Goal: Find specific page/section: Find specific page/section

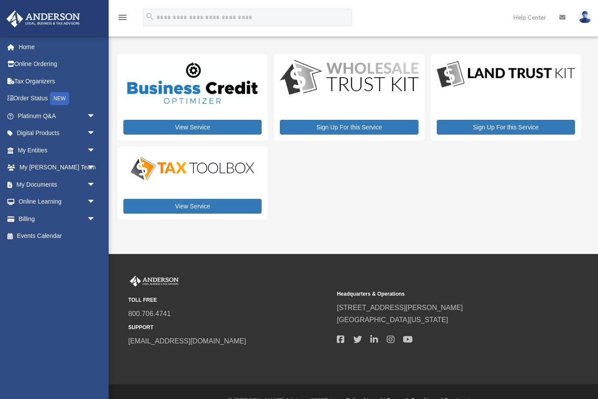
click at [373, 211] on div "View Service Sign Up For this Service Sign Up For this Service View Service" at bounding box center [348, 137] width 463 height 166
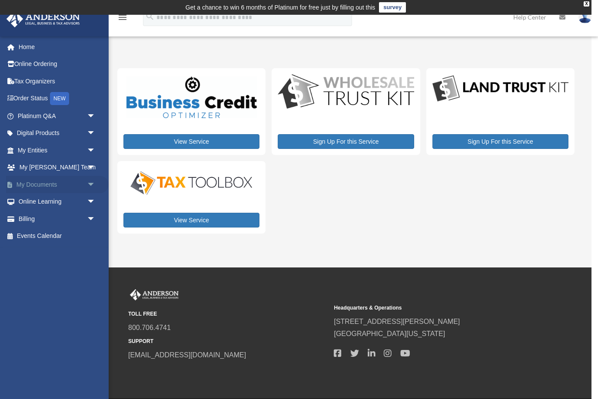
click at [89, 186] on span "arrow_drop_down" at bounding box center [95, 185] width 17 height 18
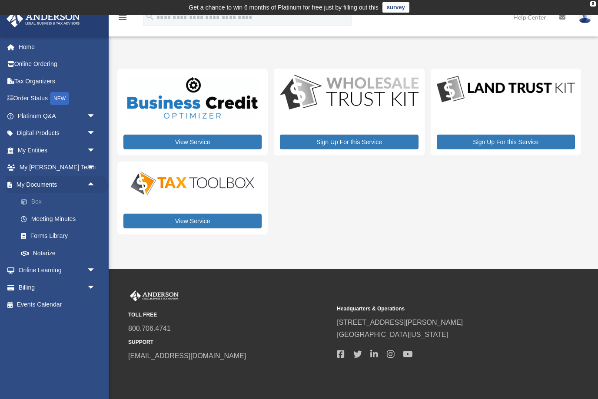
click at [39, 199] on link "Box" at bounding box center [60, 201] width 96 height 17
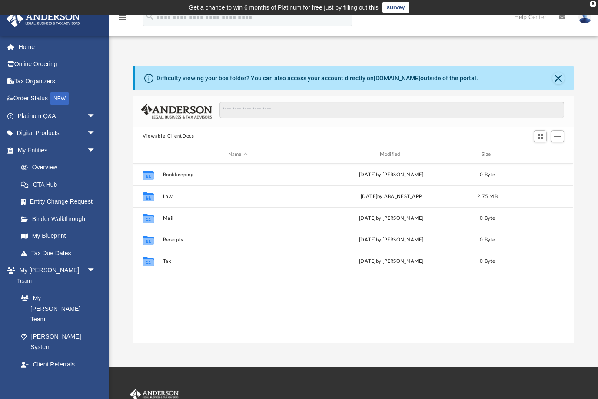
scroll to position [198, 440]
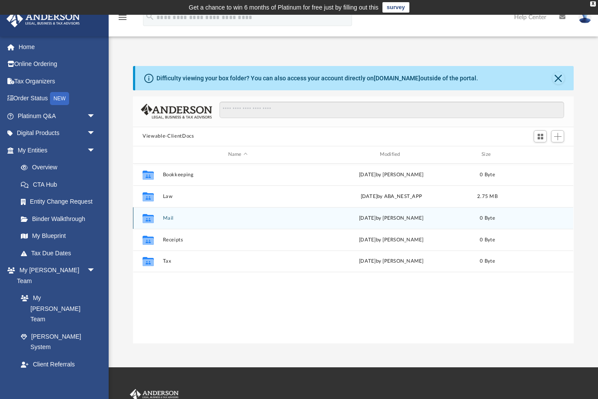
click at [245, 224] on div "Collaborated Folder Mail Tue Aug 13 2024 by Charles Rogler 0 Byte" at bounding box center [353, 218] width 440 height 22
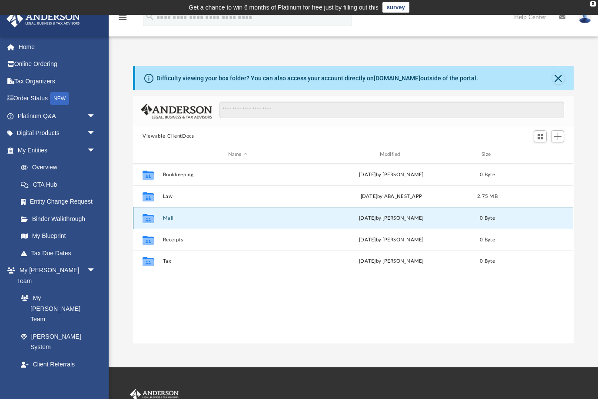
click at [153, 221] on icon "grid" at bounding box center [147, 219] width 11 height 7
click at [169, 218] on button "Mail" at bounding box center [238, 218] width 150 height 6
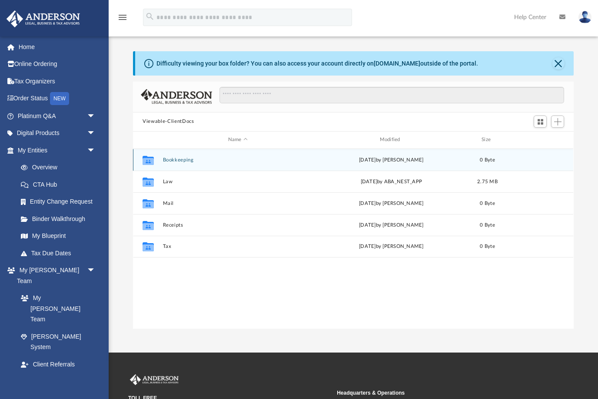
scroll to position [0, 0]
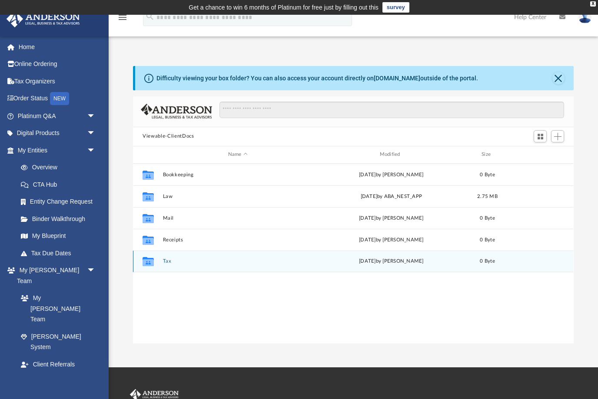
click at [171, 261] on button "Tax" at bounding box center [238, 261] width 150 height 6
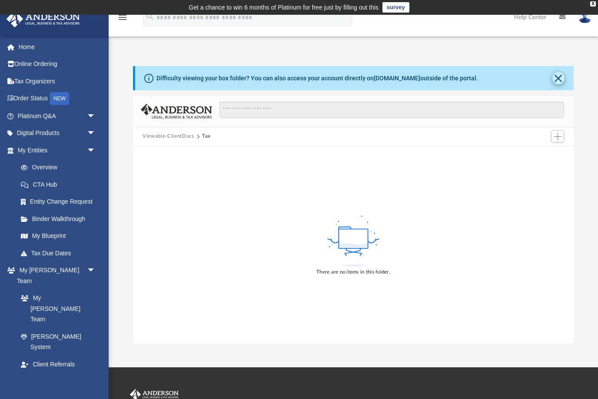
click at [559, 79] on button "Close" at bounding box center [558, 78] width 12 height 12
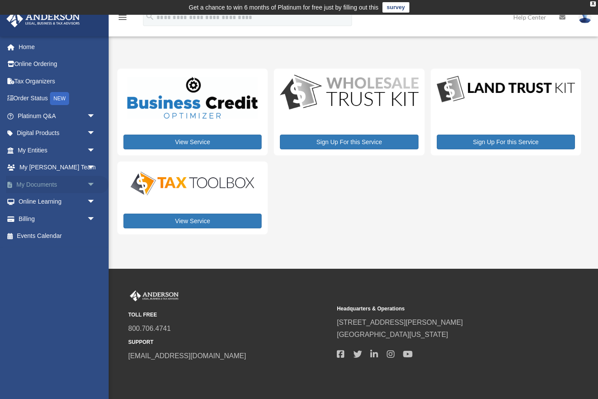
click at [90, 182] on span "arrow_drop_down" at bounding box center [95, 185] width 17 height 18
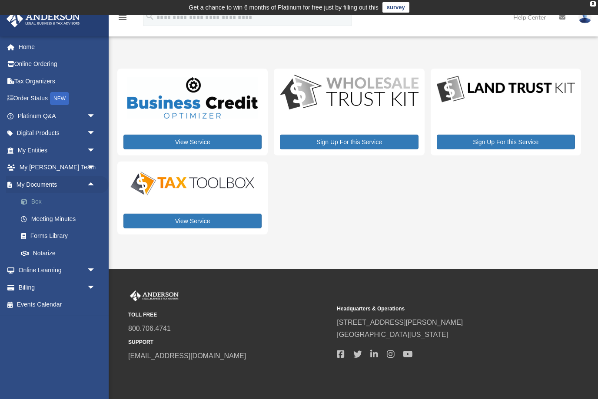
click at [41, 201] on link "Box" at bounding box center [60, 201] width 96 height 17
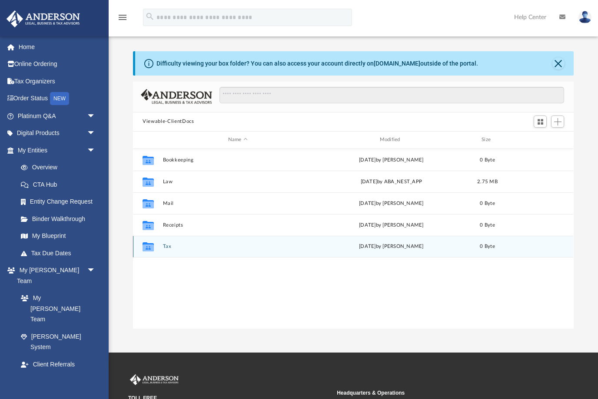
scroll to position [198, 440]
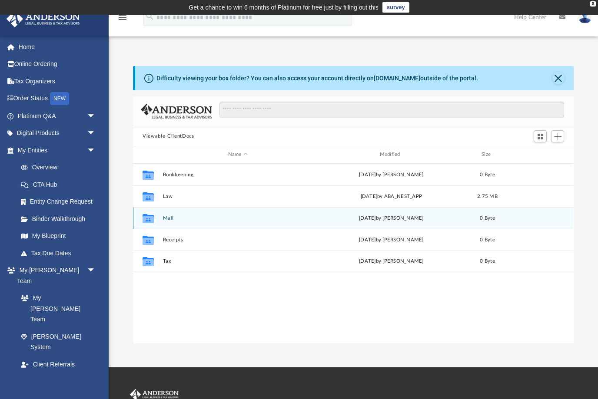
click at [148, 222] on icon "grid" at bounding box center [147, 219] width 11 height 7
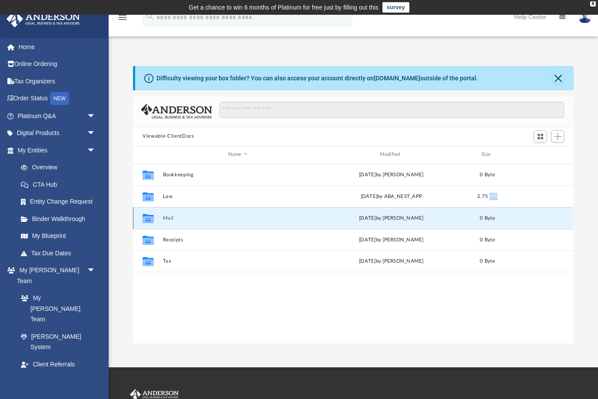
click at [148, 222] on icon "grid" at bounding box center [147, 219] width 11 height 7
click at [170, 217] on button "Mail" at bounding box center [238, 218] width 150 height 6
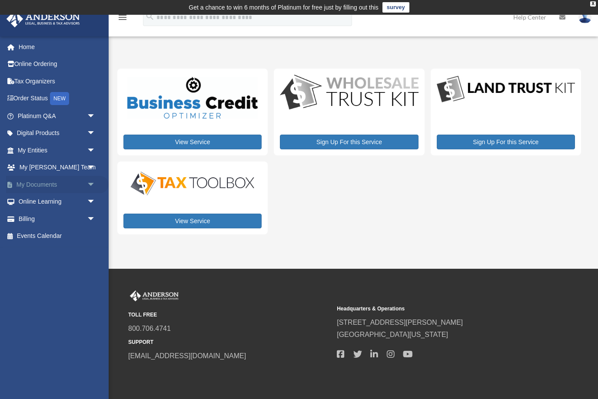
click at [92, 182] on span "arrow_drop_down" at bounding box center [95, 185] width 17 height 18
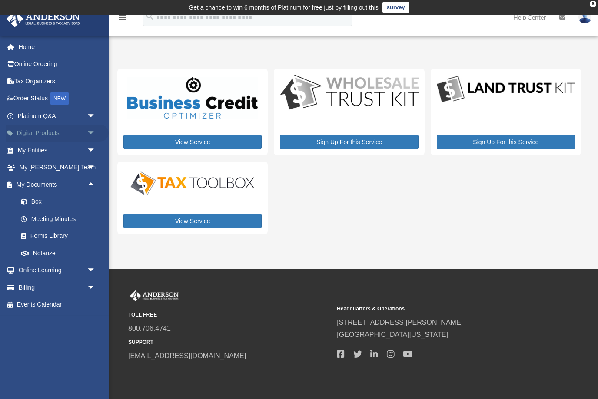
click at [92, 134] on span "arrow_drop_down" at bounding box center [95, 134] width 17 height 18
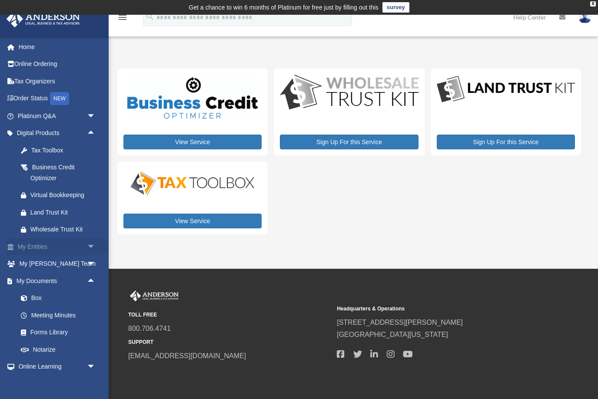
click at [89, 245] on span "arrow_drop_down" at bounding box center [95, 247] width 17 height 18
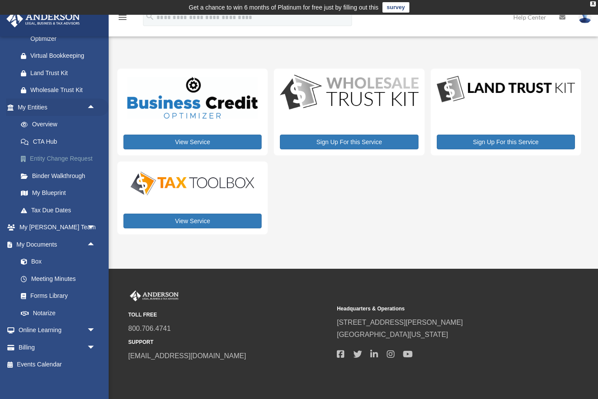
scroll to position [139, 0]
click at [35, 258] on link "Box" at bounding box center [60, 262] width 96 height 17
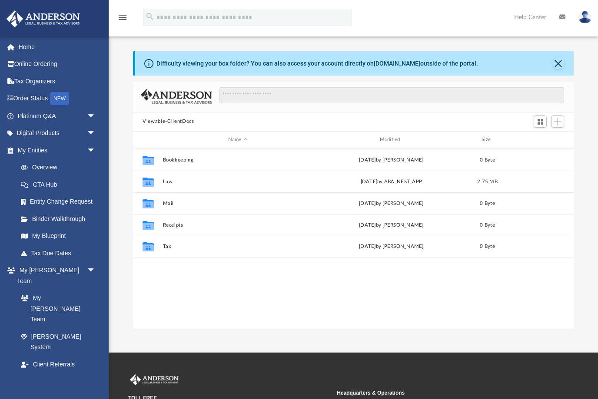
scroll to position [198, 440]
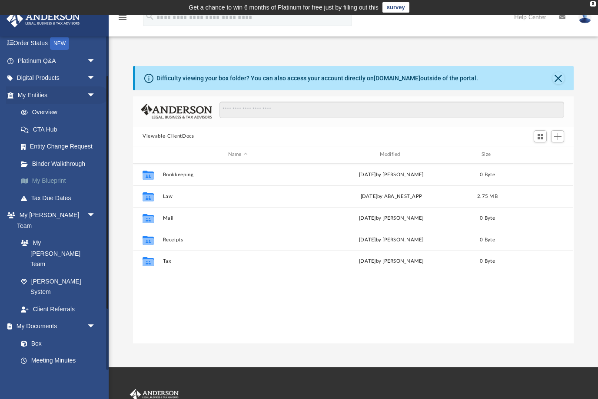
scroll to position [61, 0]
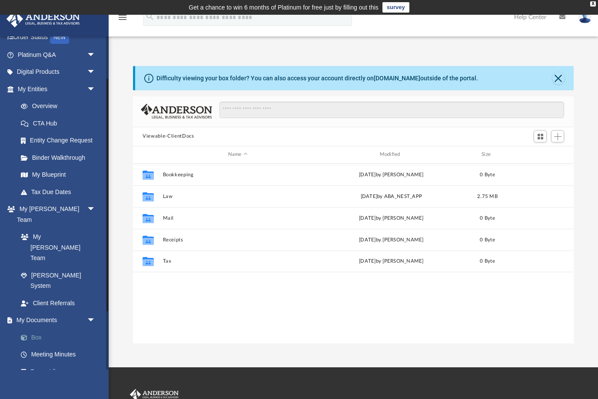
click at [33, 329] on link "Box" at bounding box center [60, 337] width 96 height 17
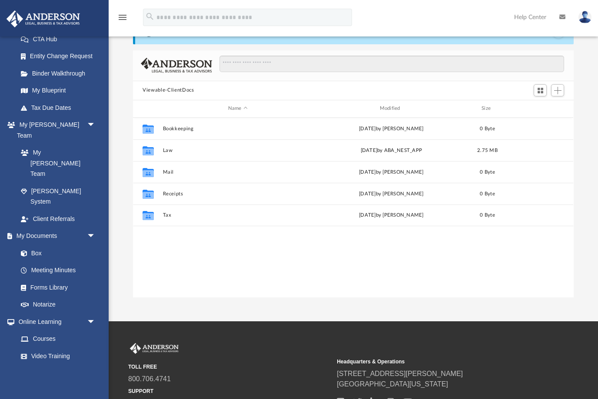
scroll to position [145, 0]
click at [93, 382] on span "arrow_drop_down" at bounding box center [95, 391] width 17 height 18
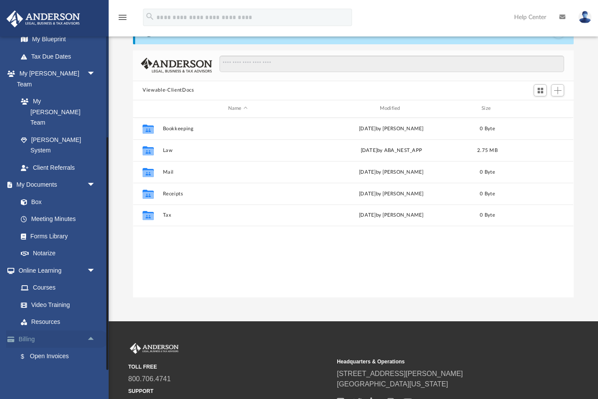
scroll to position [196, 0]
click at [63, 366] on link "Past Invoices" at bounding box center [60, 374] width 96 height 17
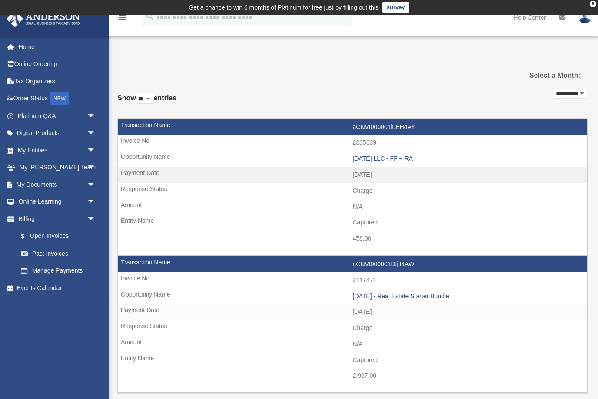
click at [73, 311] on div "charlie31905@gmail.com Sign Out charlie31905@gmail.com Home Online Ordering Tax…" at bounding box center [54, 203] width 109 height 334
click at [97, 176] on span "arrow_drop_down" at bounding box center [95, 185] width 17 height 18
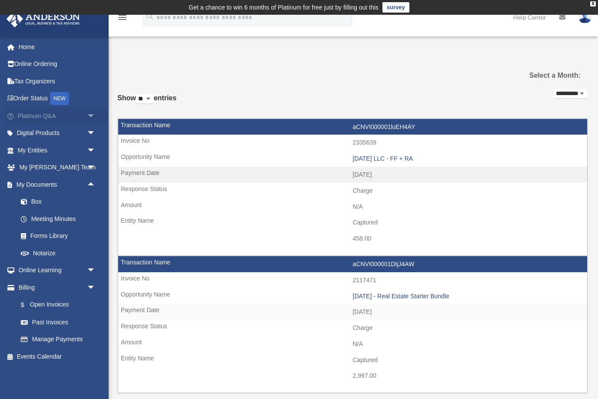
click at [94, 110] on span "arrow_drop_down" at bounding box center [95, 116] width 17 height 18
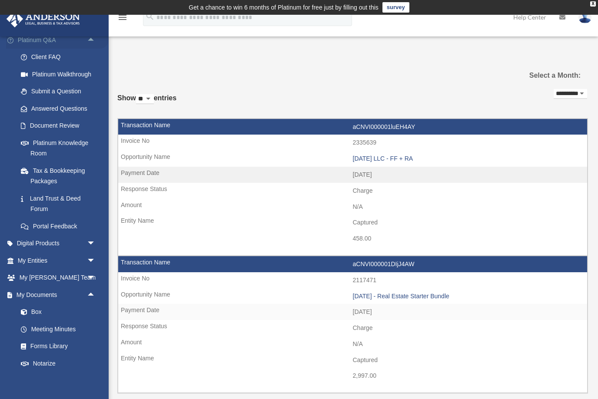
scroll to position [77, 0]
click at [88, 172] on link "Tax & Bookkeeping Packages" at bounding box center [60, 175] width 96 height 28
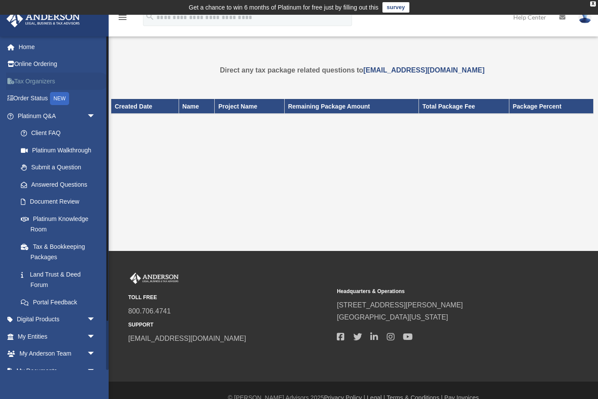
click at [32, 78] on link "Tax Organizers" at bounding box center [57, 81] width 103 height 17
